Goal: Navigation & Orientation: Understand site structure

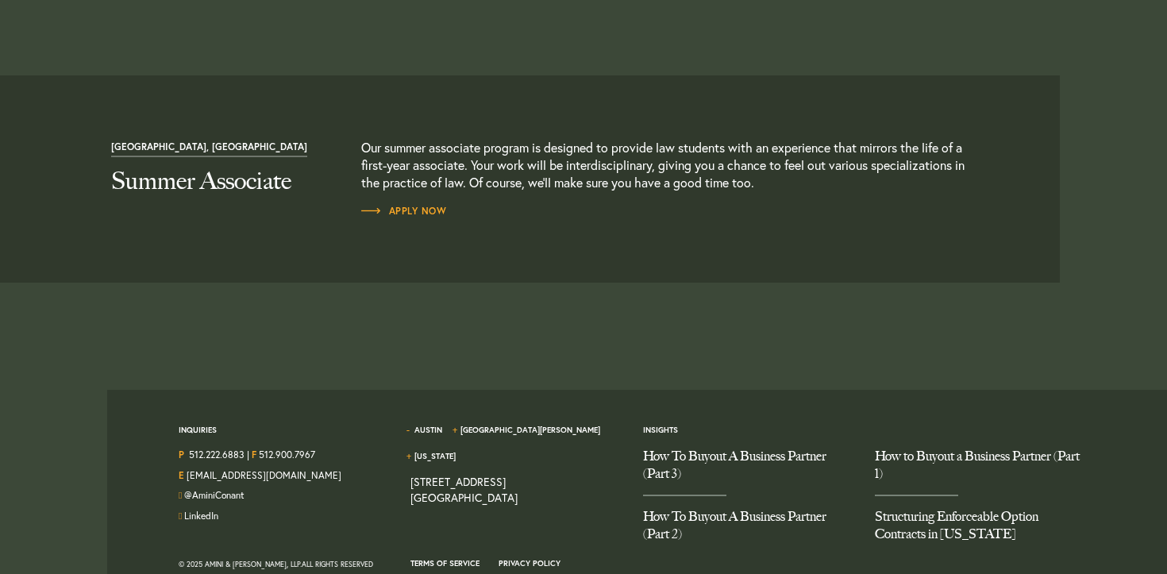
scroll to position [1777, 0]
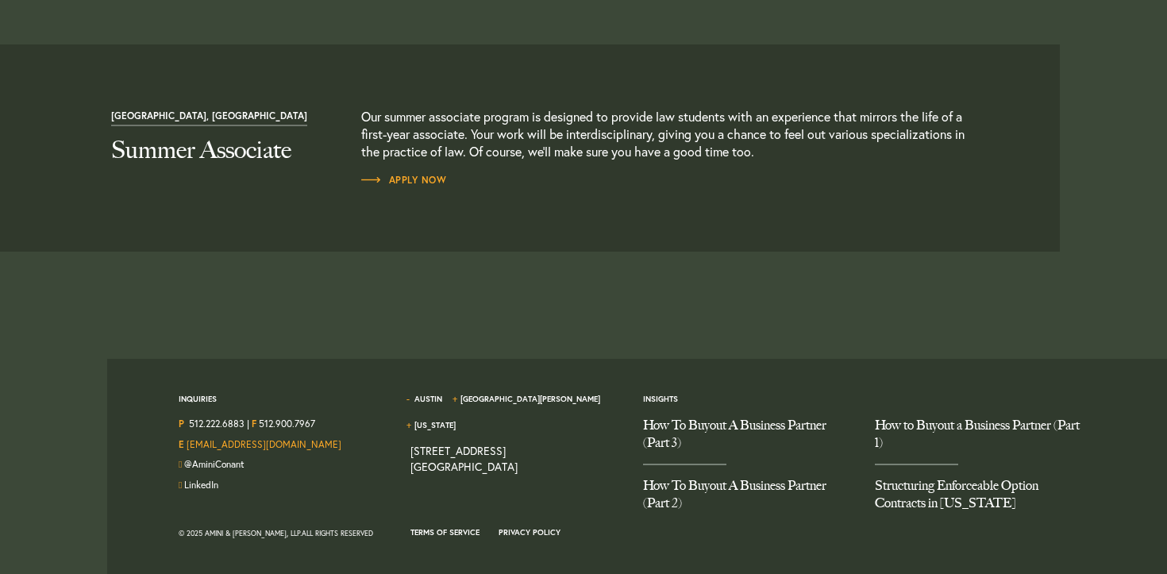
click at [235, 450] on link "[EMAIL_ADDRESS][DOMAIN_NAME]" at bounding box center [264, 444] width 155 height 12
click at [230, 470] on link "@AminiConant" at bounding box center [214, 464] width 60 height 12
drag, startPoint x: 296, startPoint y: 473, endPoint x: 187, endPoint y: 472, distance: 108.8
click at [187, 458] on div "E hello@aminiconant.com" at bounding box center [283, 447] width 209 height 21
copy link "[EMAIL_ADDRESS][DOMAIN_NAME]"
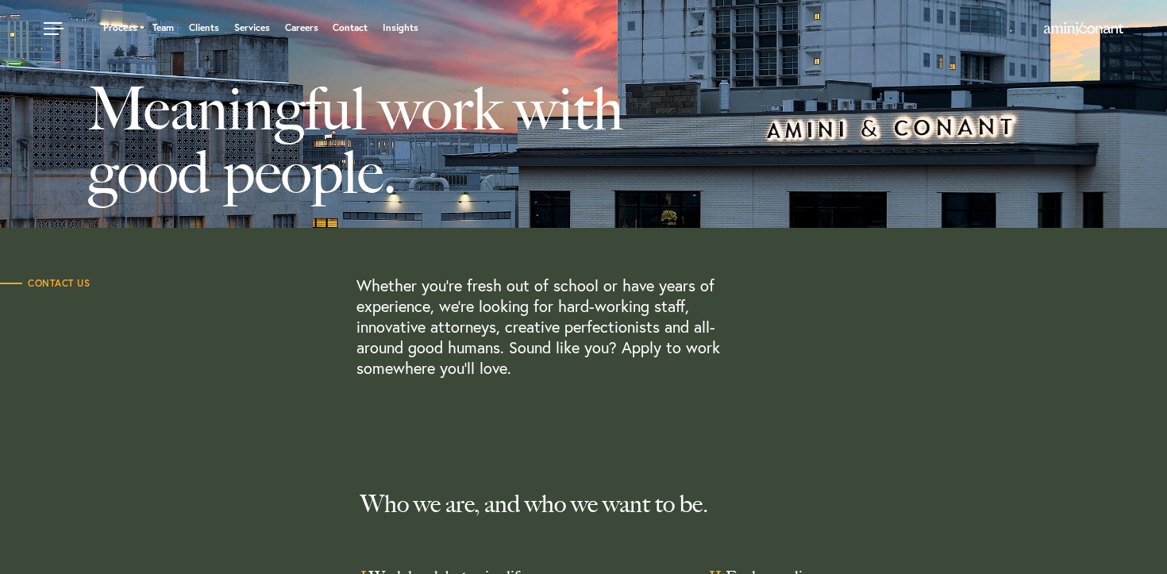
scroll to position [0, 0]
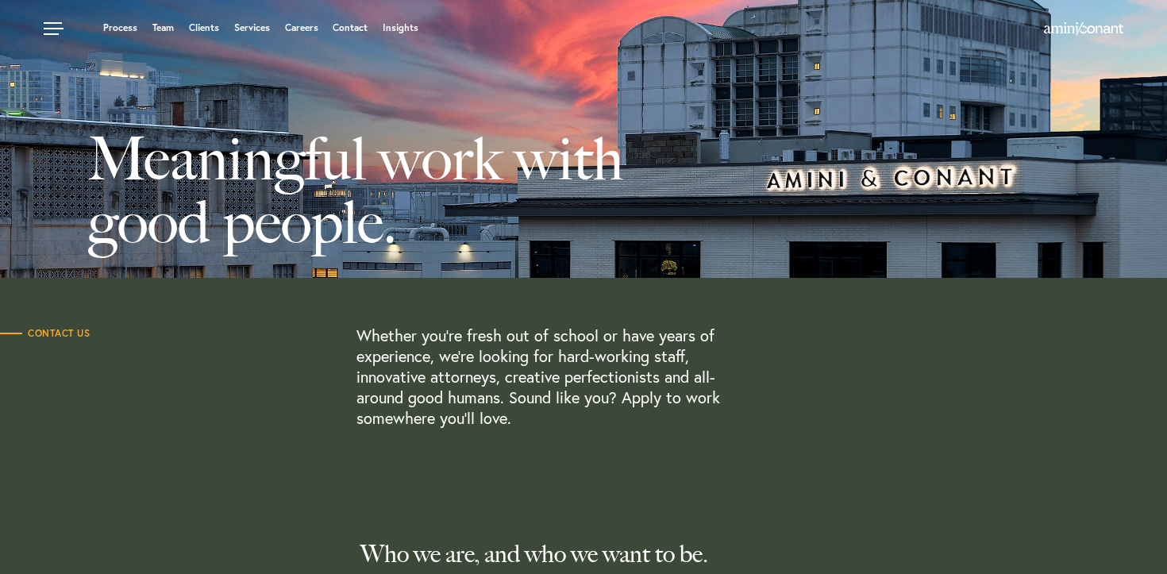
click at [121, 37] on div "Process Team Clients Services Careers Contact Insights" at bounding box center [446, 30] width 804 height 20
click at [121, 26] on link "Process" at bounding box center [120, 28] width 34 height 10
click at [52, 28] on link at bounding box center [56, 24] width 48 height 48
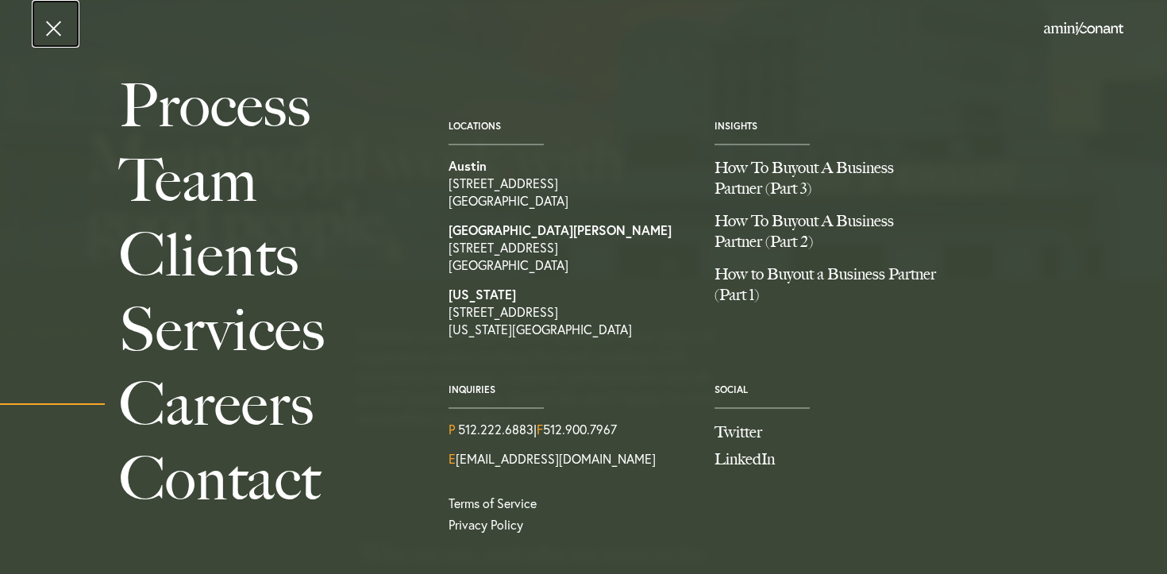
click at [57, 19] on link at bounding box center [56, 24] width 48 height 48
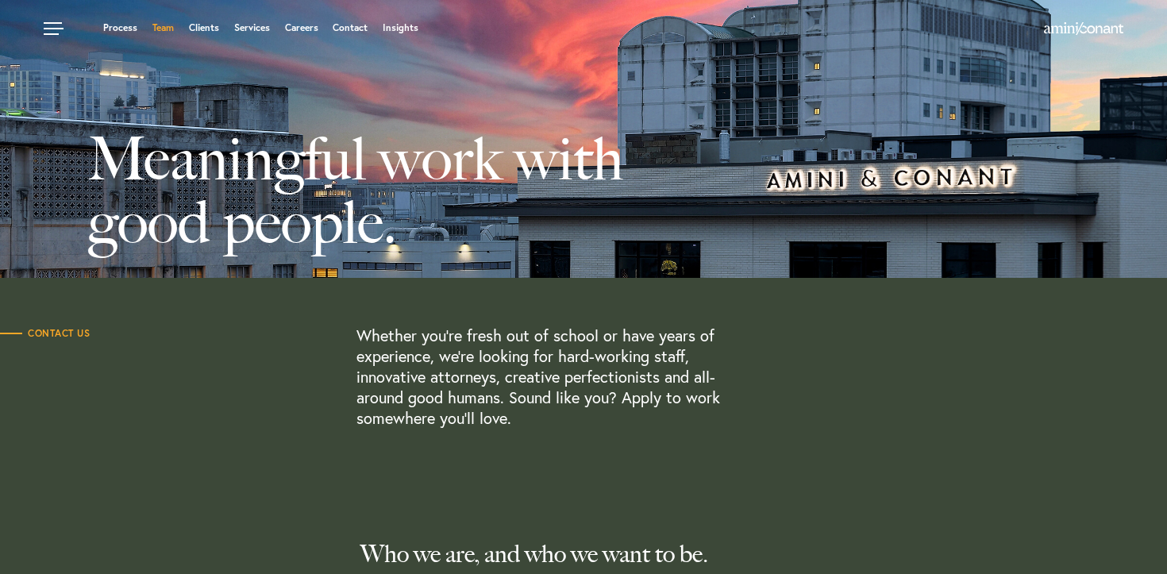
click at [160, 25] on link "Team" at bounding box center [162, 28] width 21 height 10
